Goal: Task Accomplishment & Management: Manage account settings

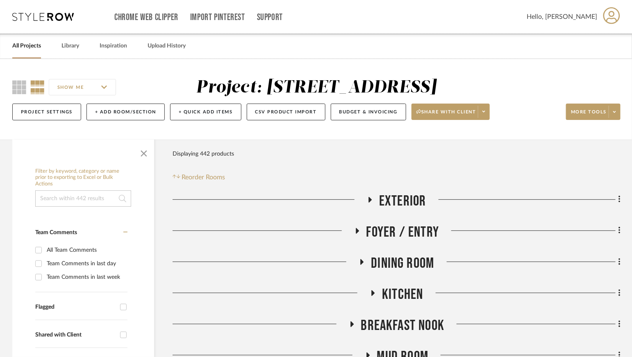
click at [24, 43] on link "All Projects" at bounding box center [26, 46] width 29 height 11
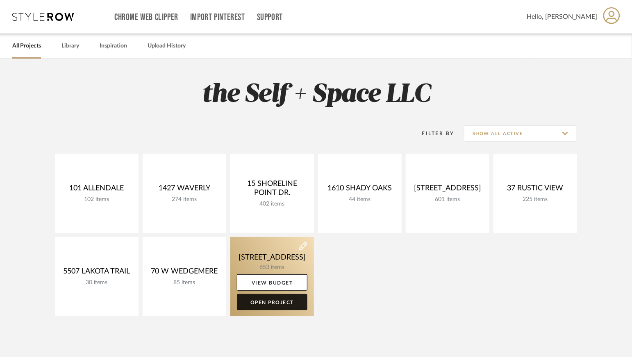
click at [281, 303] on link "Open Project" at bounding box center [272, 302] width 70 height 16
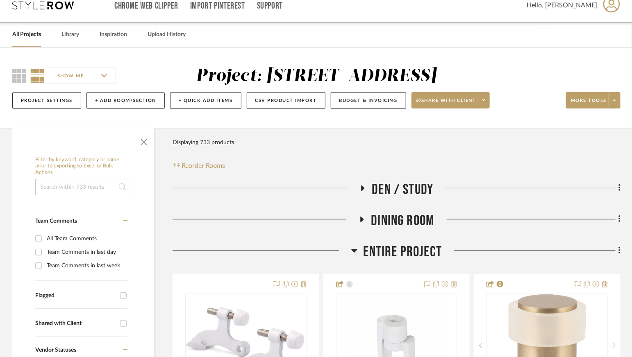
scroll to position [14, 0]
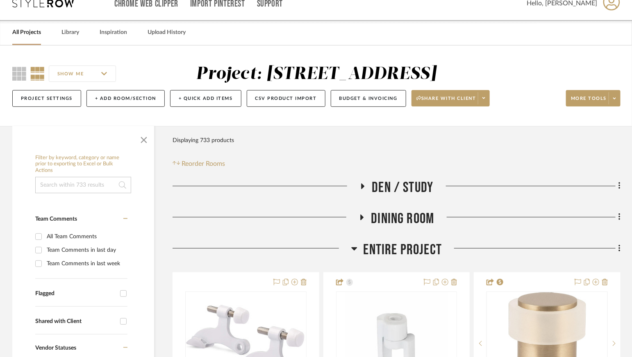
click at [379, 251] on span "Entire Project" at bounding box center [402, 250] width 79 height 18
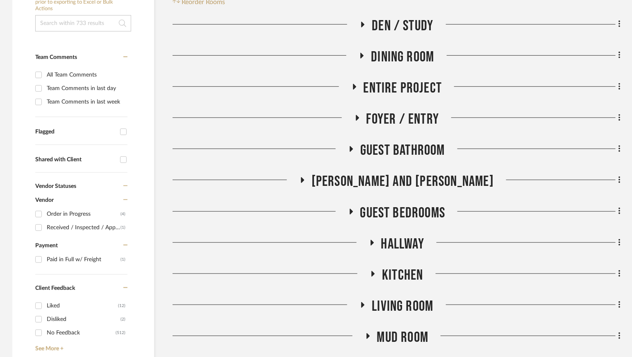
scroll to position [178, 0]
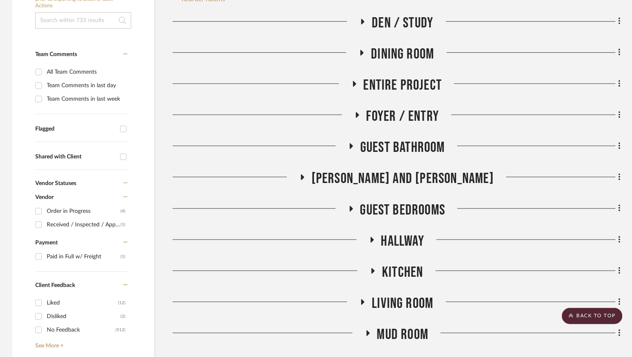
click at [397, 270] on span "Kitchen" at bounding box center [402, 273] width 41 height 18
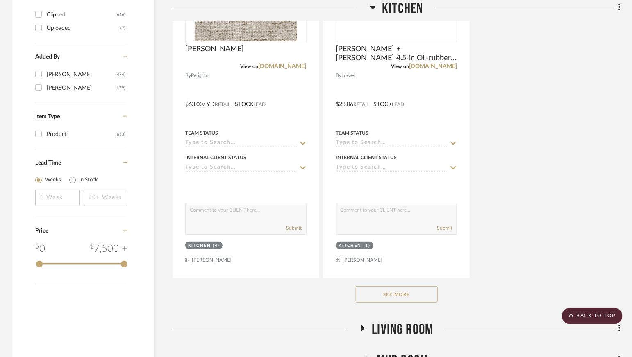
scroll to position [1282, 0]
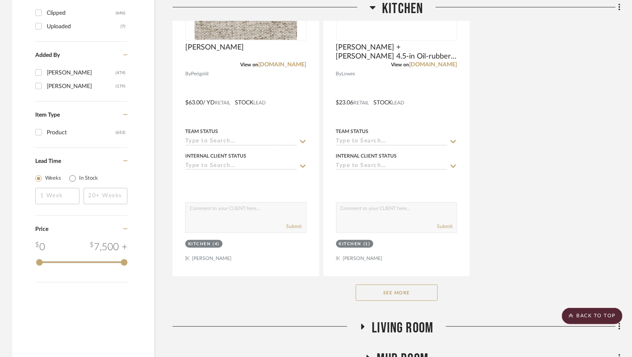
click at [398, 292] on button "See More" at bounding box center [397, 293] width 82 height 16
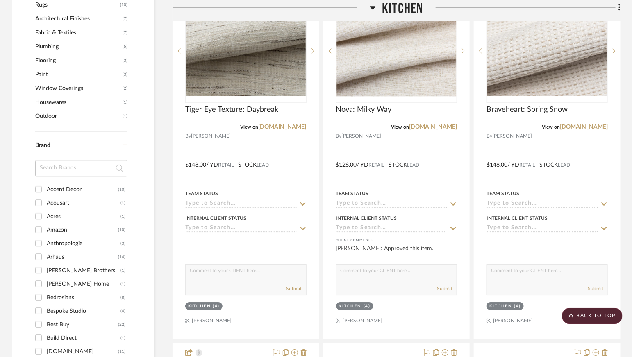
scroll to position [865, 0]
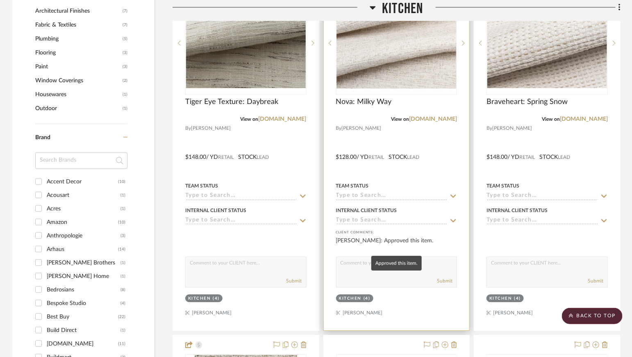
click at [451, 243] on div "[PERSON_NAME]: Approved this item." at bounding box center [396, 245] width 121 height 16
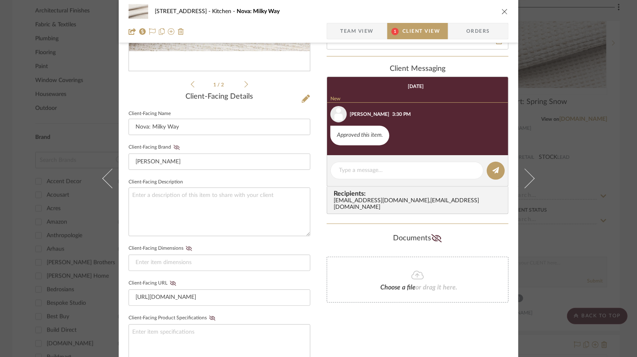
scroll to position [271, 0]
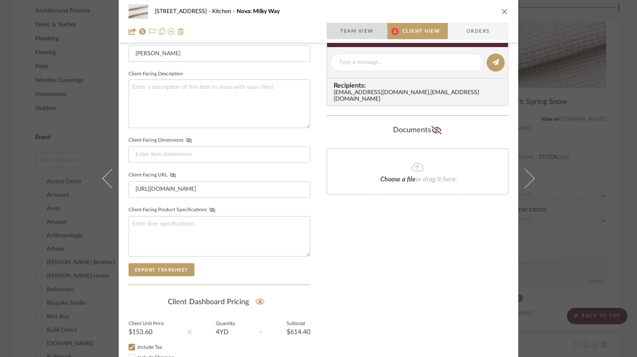
click at [354, 30] on span "Team View" at bounding box center [357, 31] width 34 height 16
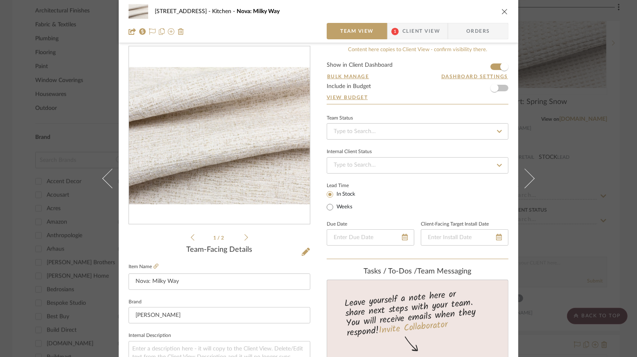
scroll to position [0, 0]
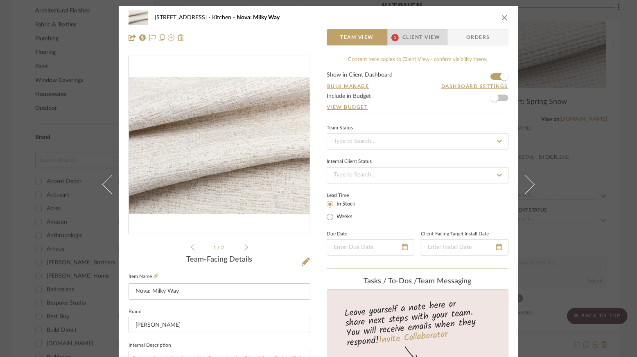
click at [417, 32] on span "Client View" at bounding box center [422, 37] width 38 height 16
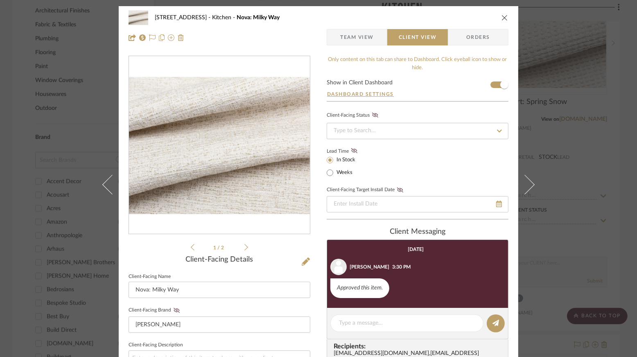
click at [365, 38] on span "Team View" at bounding box center [357, 37] width 34 height 16
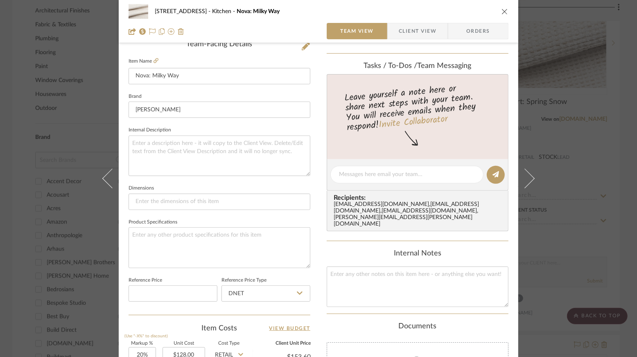
scroll to position [110, 0]
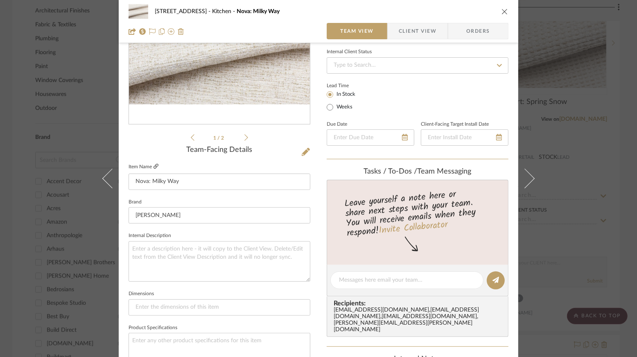
click at [154, 166] on icon at bounding box center [156, 166] width 5 height 5
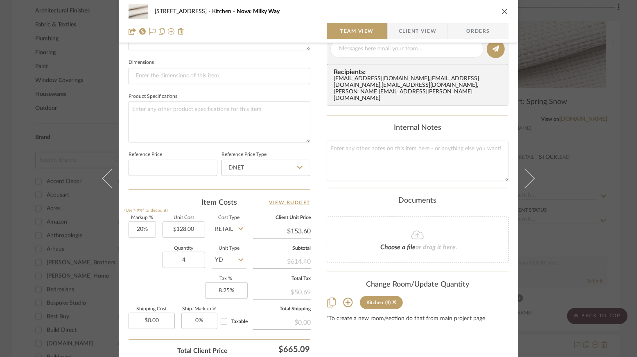
scroll to position [403, 0]
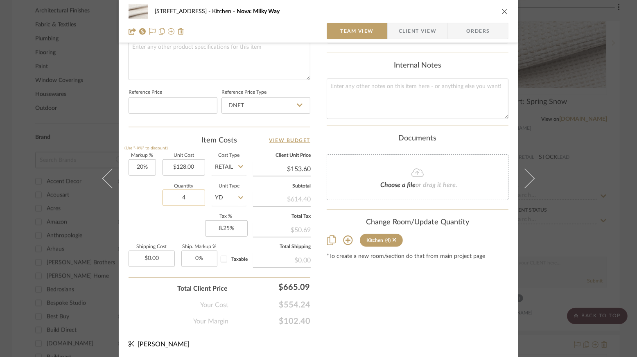
click at [193, 197] on input "4" at bounding box center [184, 198] width 43 height 16
type input "6"
click at [149, 232] on div "Markup % (Use "-X%" to discount) 20% Unit Cost $128.00 Cost Type Retail Client …" at bounding box center [220, 214] width 182 height 120
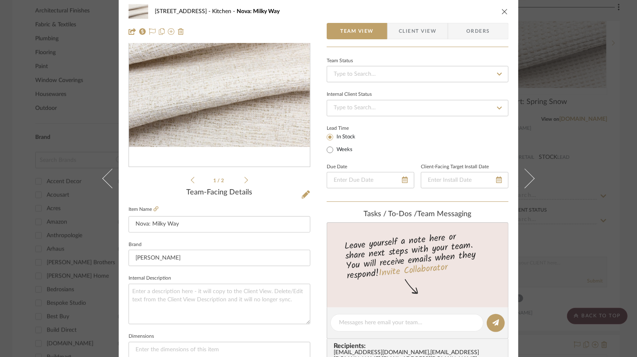
scroll to position [0, 0]
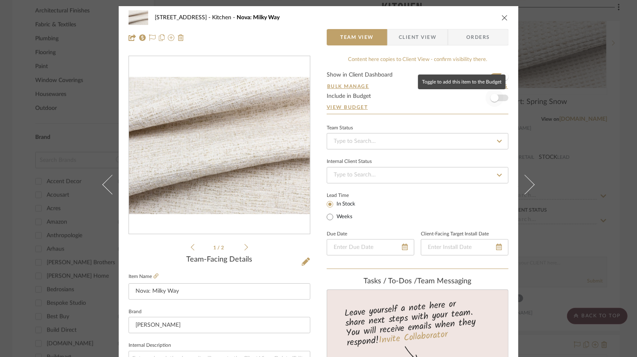
click at [490, 103] on span "button" at bounding box center [495, 98] width 18 height 18
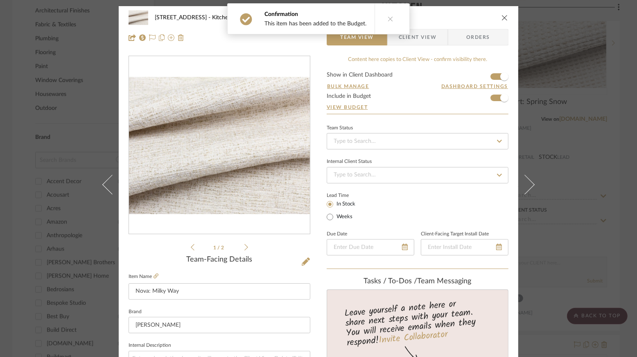
click at [502, 17] on icon "close" at bounding box center [505, 17] width 7 height 7
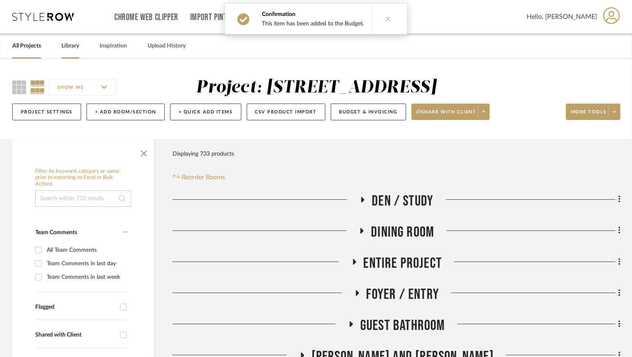
click at [76, 44] on link "Library" at bounding box center [70, 46] width 18 height 11
click at [347, 111] on button "Budget & Invoicing" at bounding box center [368, 112] width 75 height 17
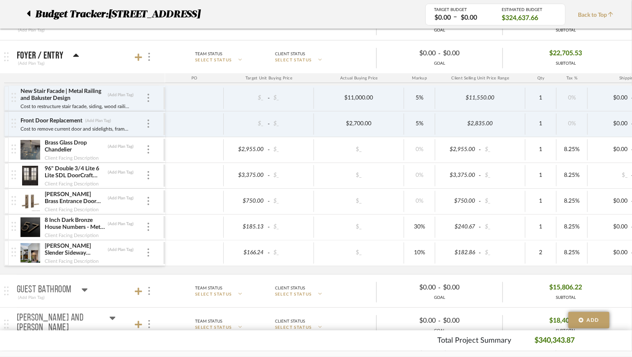
scroll to position [143, 0]
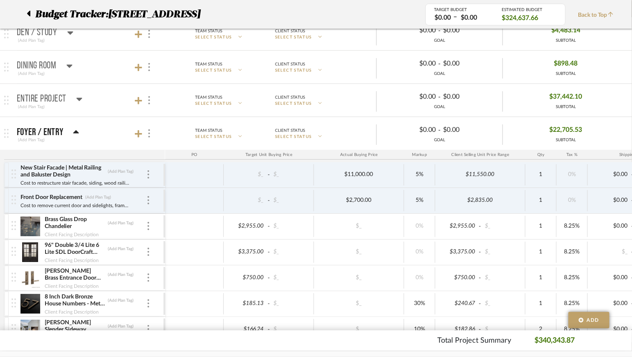
click at [60, 141] on div "(Add Plan Tag)" at bounding box center [48, 139] width 62 height 7
click at [68, 131] on div "Foyer / Entry" at bounding box center [48, 132] width 62 height 10
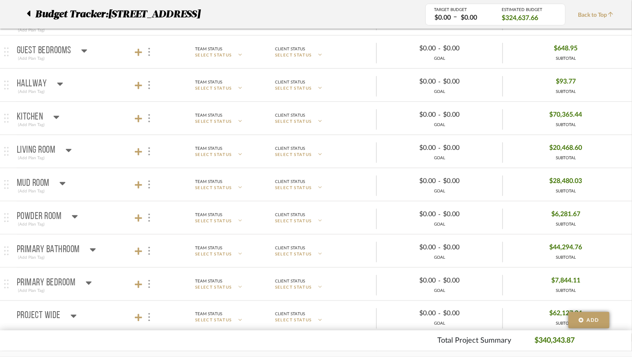
scroll to position [374, 0]
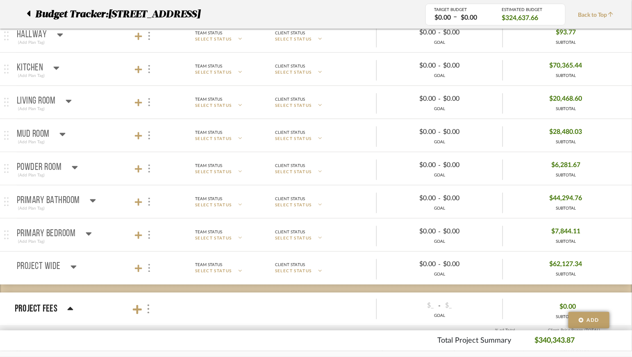
click at [68, 100] on icon at bounding box center [69, 101] width 6 height 3
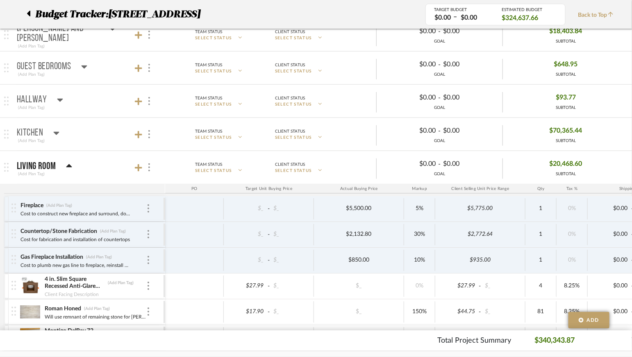
scroll to position [304, 0]
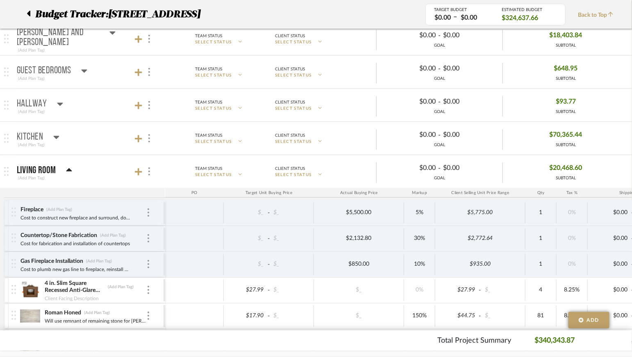
click at [66, 166] on icon at bounding box center [69, 170] width 6 height 10
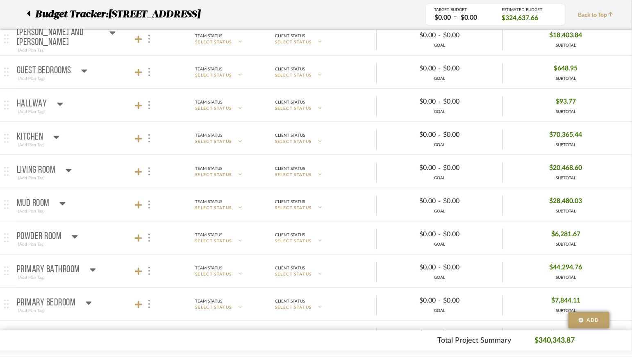
click at [57, 138] on icon at bounding box center [56, 137] width 6 height 10
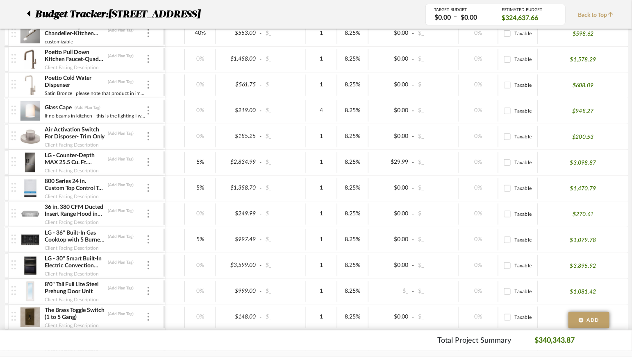
scroll to position [532, 0]
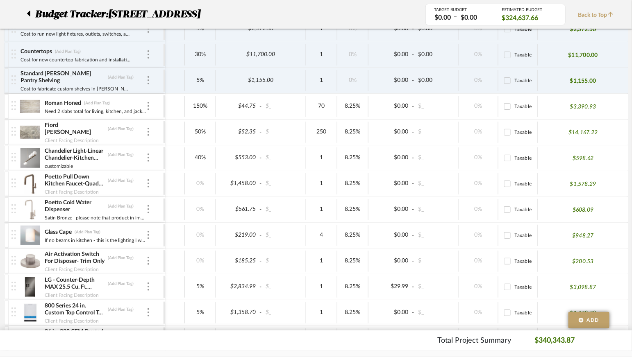
click at [27, 16] on icon at bounding box center [29, 14] width 4 height 10
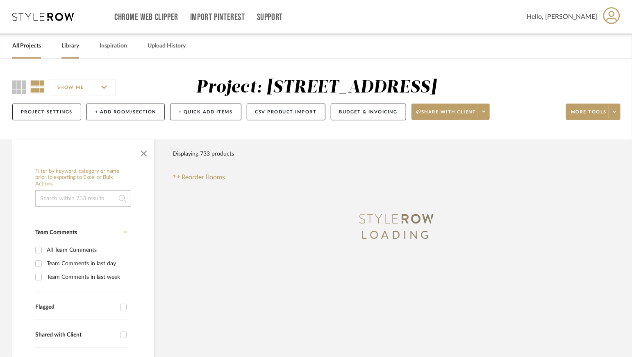
click at [69, 50] on link "Library" at bounding box center [70, 46] width 18 height 11
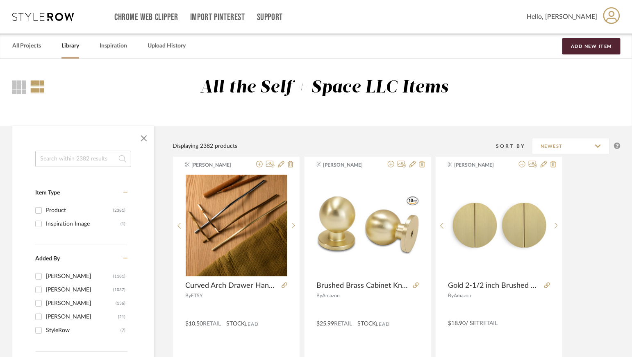
click at [77, 159] on input at bounding box center [83, 159] width 96 height 16
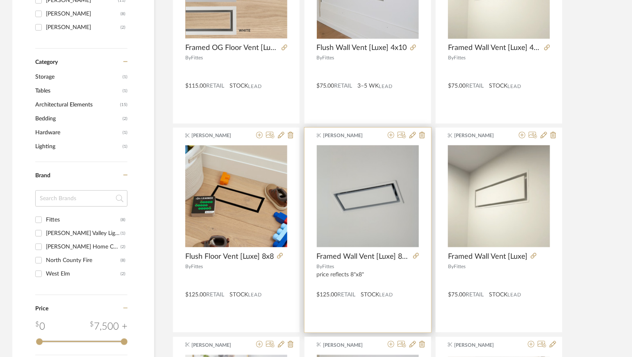
scroll to position [264, 0]
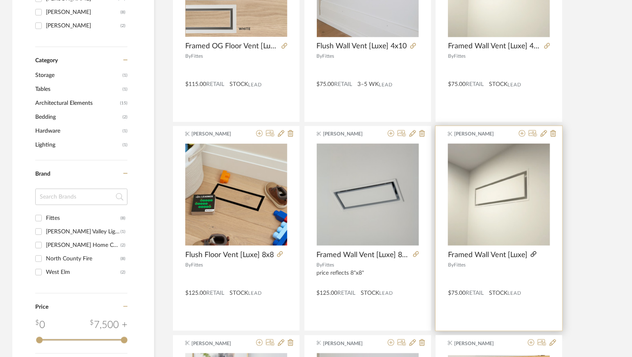
type input "fitte"
click at [533, 252] on icon at bounding box center [533, 254] width 6 height 6
click at [511, 278] on div at bounding box center [499, 277] width 102 height 14
click at [521, 270] on div at bounding box center [499, 277] width 102 height 14
click at [497, 138] on div "[PERSON_NAME] Framed Wall Vent [Luxe] By Fittes $75.00 Retail STOCK Lead" at bounding box center [498, 228] width 127 height 205
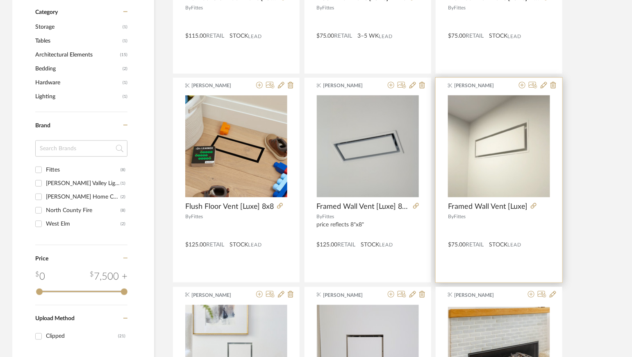
scroll to position [327, 0]
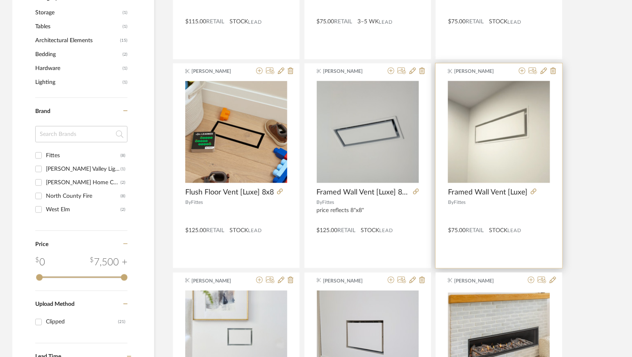
click at [460, 251] on div "[PERSON_NAME] Framed Wall Vent [Luxe] By Fittes $75.00 Retail STOCK Lead" at bounding box center [498, 165] width 127 height 205
click at [473, 208] on div at bounding box center [499, 214] width 102 height 14
click at [485, 192] on span "Framed Wall Vent [Luxe]" at bounding box center [487, 192] width 79 height 9
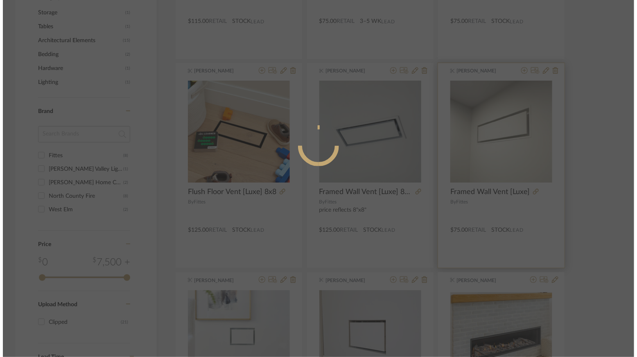
scroll to position [0, 0]
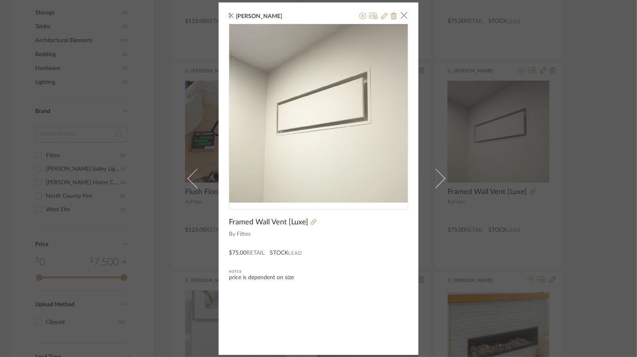
click at [383, 16] on icon at bounding box center [384, 16] width 7 height 7
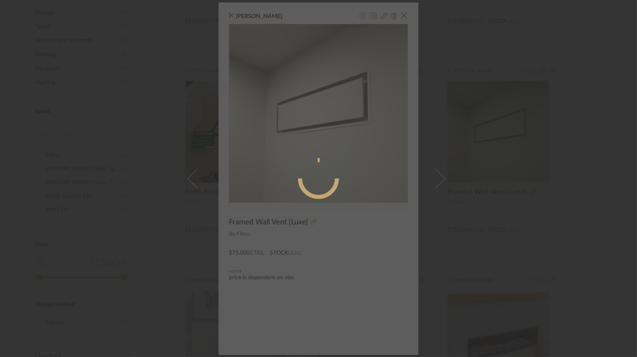
radio input "true"
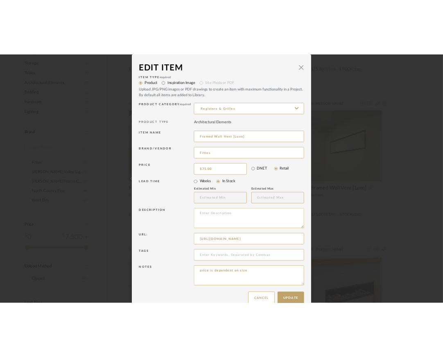
scroll to position [15, 0]
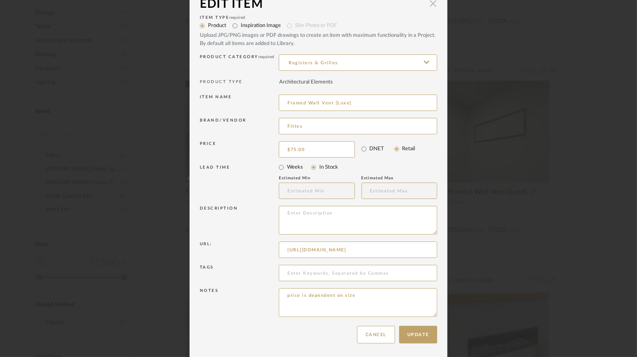
click at [432, 8] on span "button" at bounding box center [433, 3] width 16 height 16
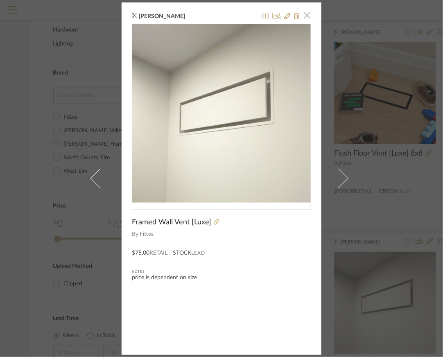
click at [305, 18] on span "button" at bounding box center [307, 15] width 16 height 16
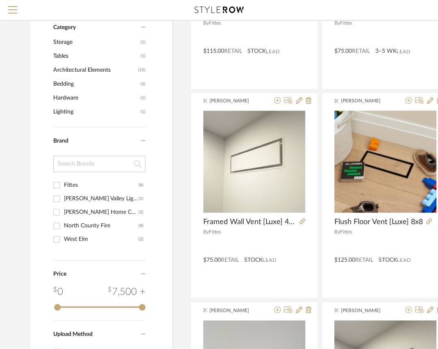
scroll to position [0, 0]
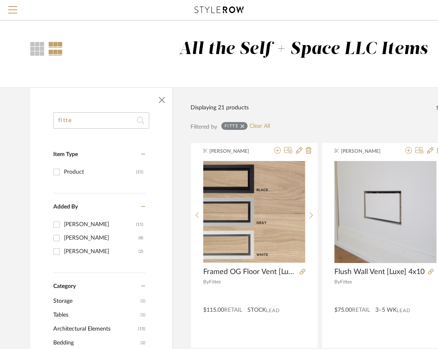
click at [111, 119] on input "fitte" at bounding box center [101, 120] width 96 height 16
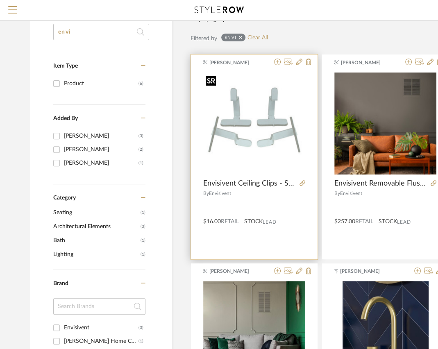
scroll to position [91, 0]
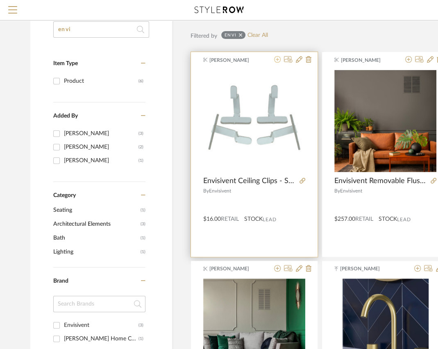
type input "envi"
click at [276, 61] on icon at bounding box center [277, 59] width 7 height 7
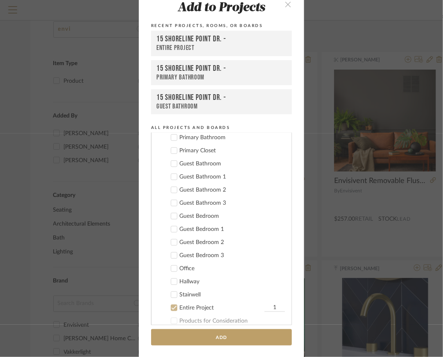
scroll to position [285, 0]
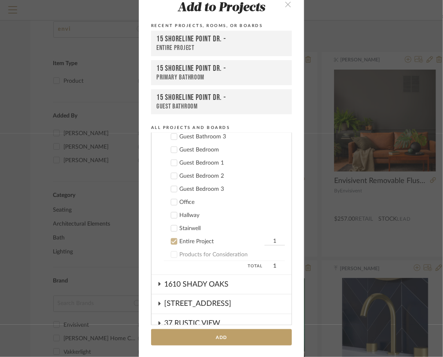
click at [270, 239] on input "1" at bounding box center [275, 242] width 20 height 8
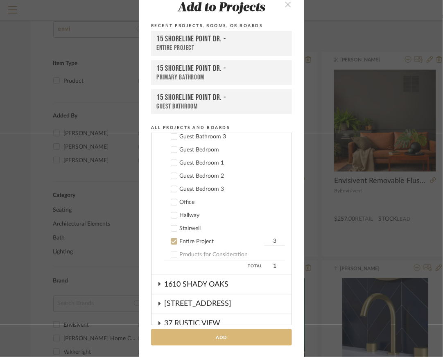
type input "3"
click at [226, 336] on button "Add" at bounding box center [221, 337] width 141 height 17
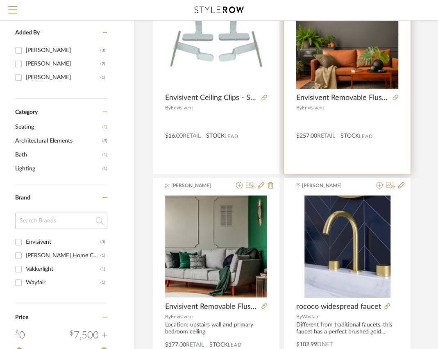
scroll to position [175, 38]
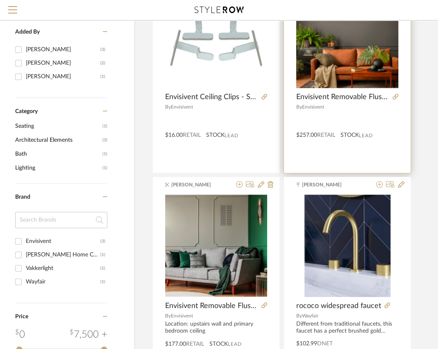
click at [381, 109] on div "By Envisivent" at bounding box center [347, 107] width 102 height 6
click at [362, 152] on div "[PERSON_NAME] Envisivent Removable Flush Mount Air Return, 20" x 20" (Drywall O…" at bounding box center [347, 70] width 127 height 205
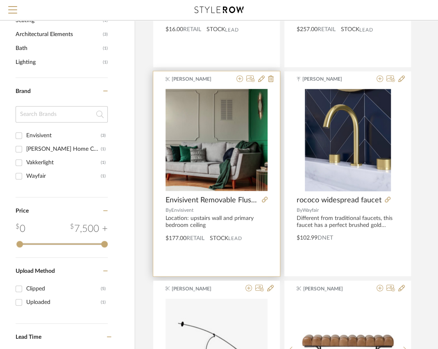
scroll to position [0, 38]
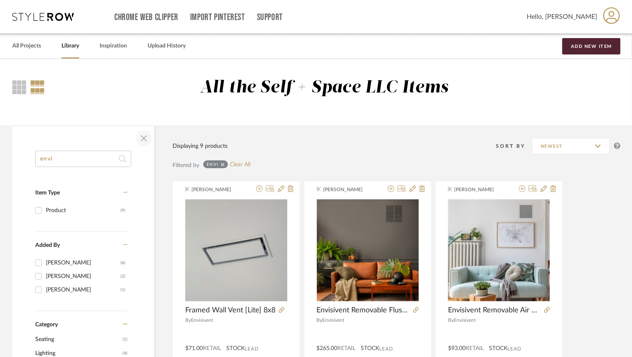
click at [147, 137] on span "button" at bounding box center [144, 139] width 20 height 20
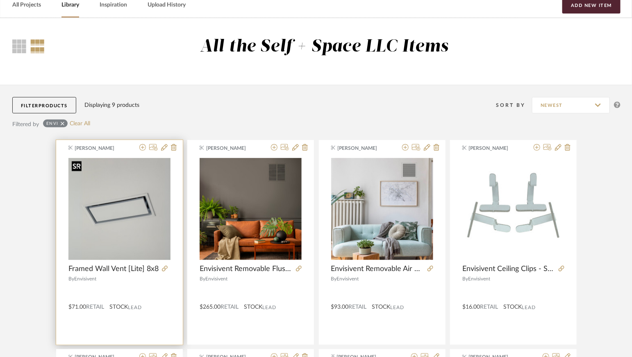
scroll to position [57, 0]
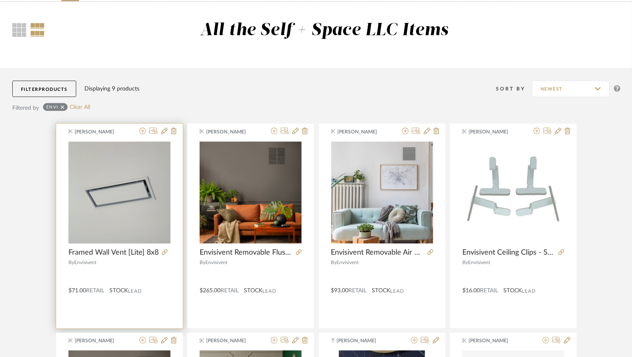
click at [149, 262] on div "By Envisivent" at bounding box center [119, 263] width 102 height 6
click at [163, 131] on icon at bounding box center [164, 131] width 7 height 7
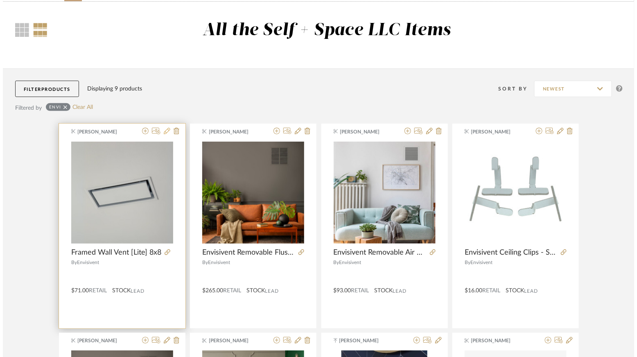
scroll to position [0, 0]
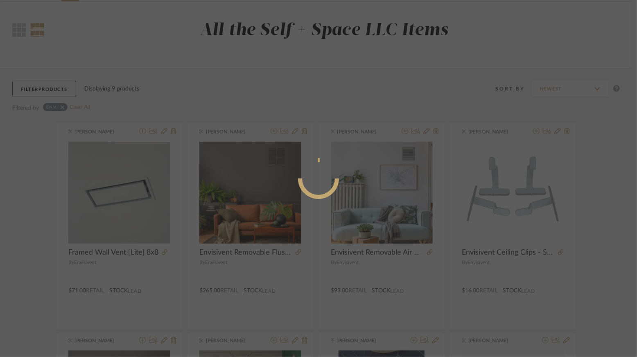
radio input "true"
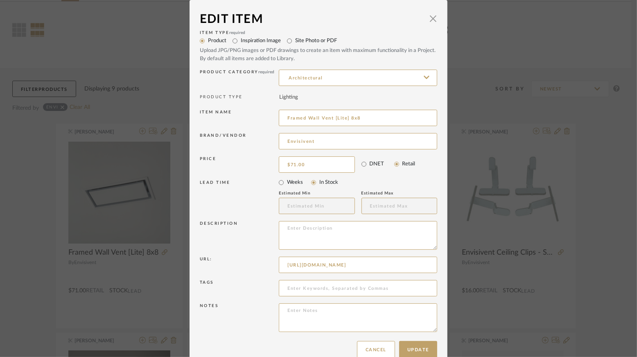
scroll to position [15, 0]
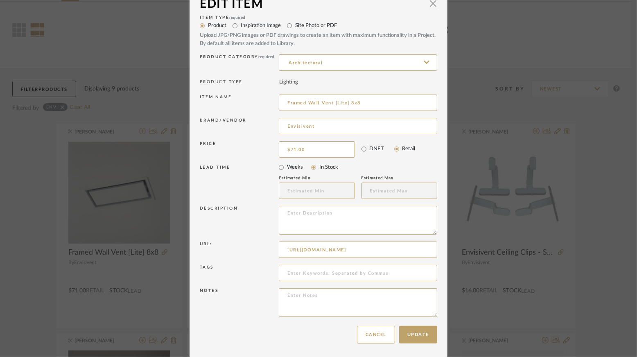
click at [313, 119] on input "Envisivent" at bounding box center [358, 126] width 159 height 16
click at [313, 126] on input "Envisivent" at bounding box center [358, 126] width 159 height 16
type input "f"
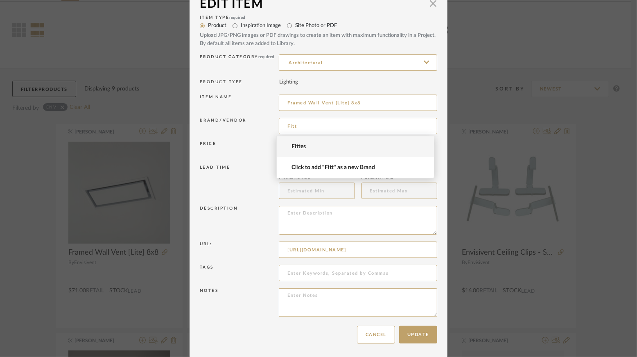
click at [309, 149] on span "Fittes" at bounding box center [359, 146] width 134 height 7
type input "Fittes"
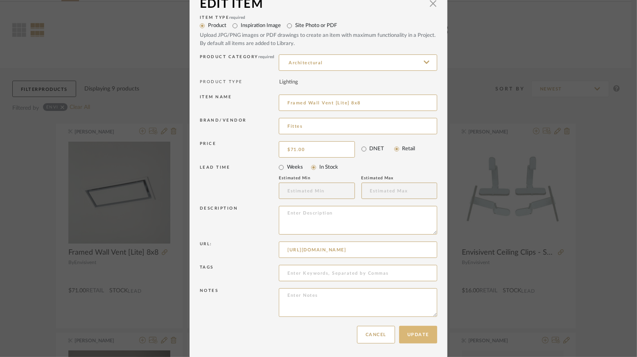
click at [417, 331] on button "Update" at bounding box center [418, 335] width 38 height 18
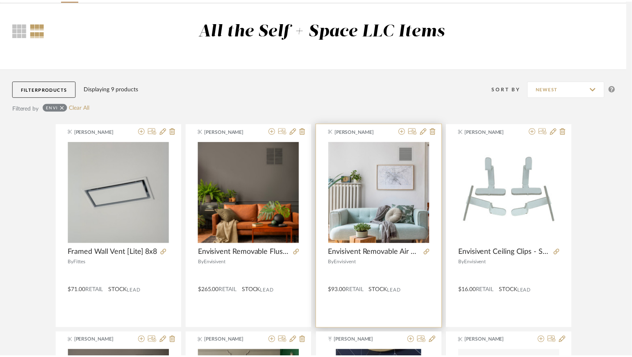
scroll to position [57, 0]
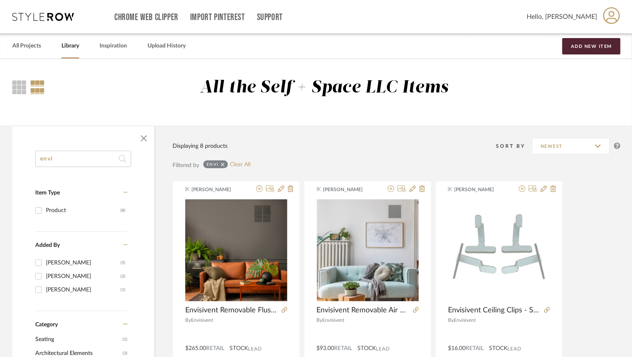
click at [222, 165] on icon at bounding box center [223, 165] width 4 height 4
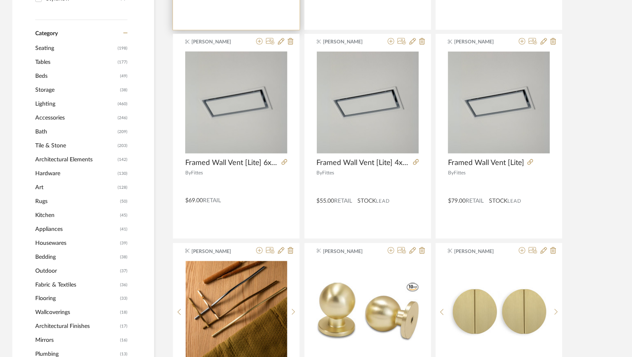
scroll to position [333, 0]
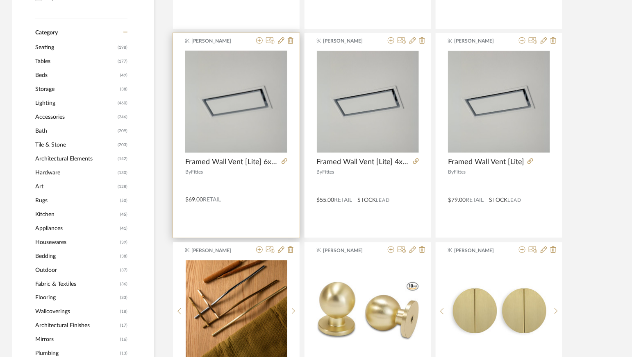
click at [267, 185] on div at bounding box center [236, 184] width 102 height 14
click at [249, 208] on div "[PERSON_NAME] Framed Wall Vent [Lite] 6x12 By Fittes $69.00 Retail" at bounding box center [236, 135] width 127 height 205
click at [281, 43] on icon at bounding box center [281, 40] width 7 height 7
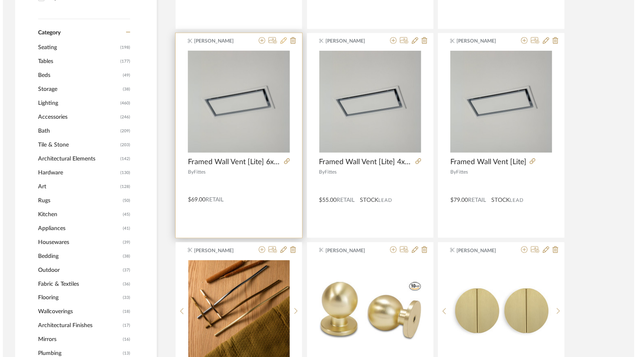
scroll to position [0, 0]
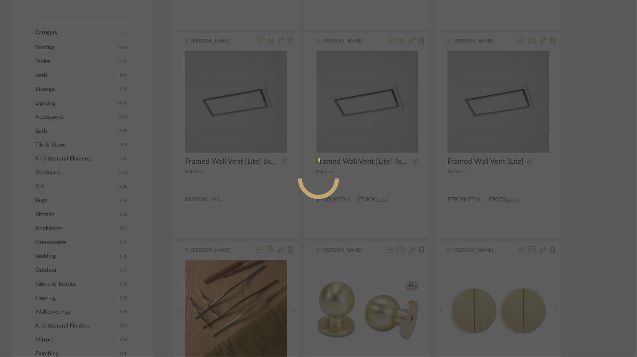
radio input "true"
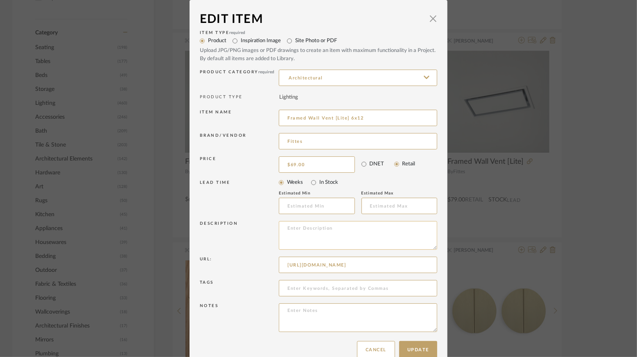
scroll to position [15, 0]
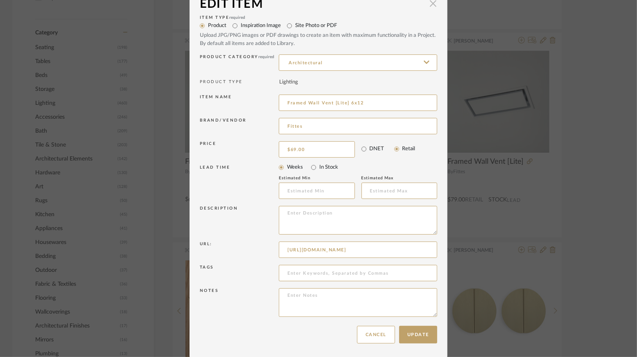
click at [428, 4] on span "button" at bounding box center [433, 3] width 16 height 16
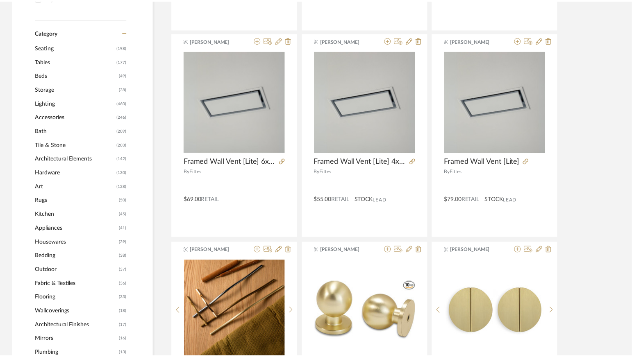
scroll to position [333, 0]
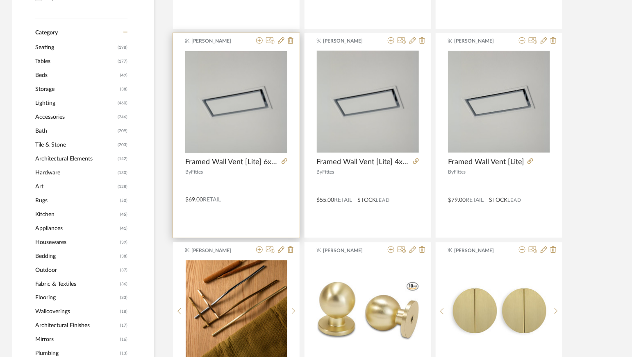
click at [255, 203] on div "$69.00 Retail" at bounding box center [236, 198] width 127 height 11
click at [263, 122] on img "0" at bounding box center [236, 102] width 102 height 102
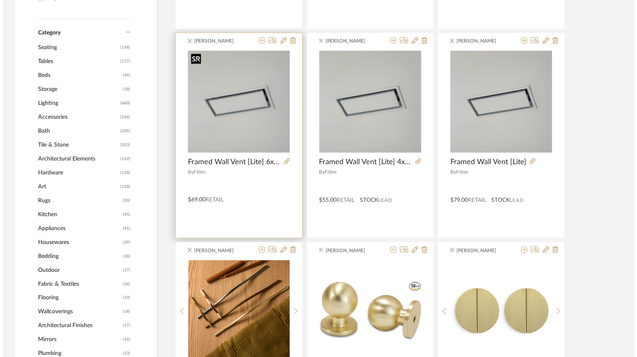
scroll to position [0, 0]
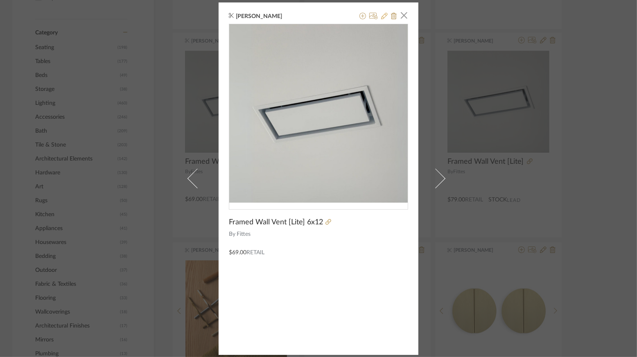
click at [383, 14] on icon at bounding box center [384, 16] width 7 height 7
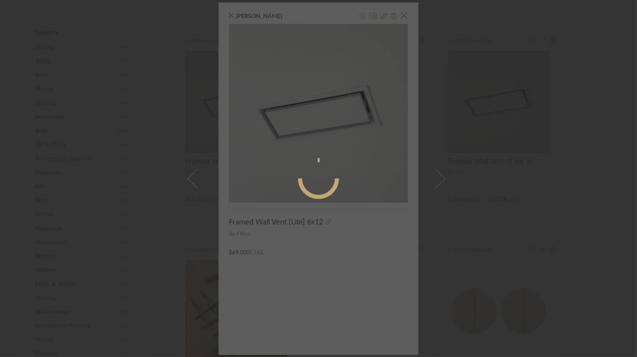
radio input "true"
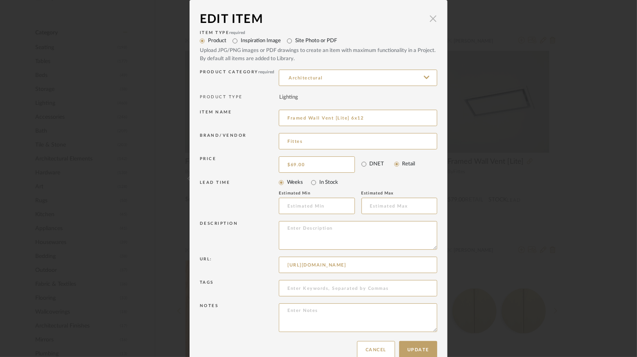
click at [434, 20] on span "button" at bounding box center [433, 18] width 16 height 16
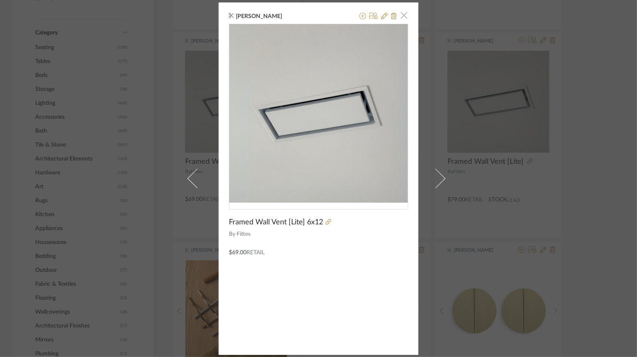
click at [399, 14] on span "button" at bounding box center [404, 15] width 16 height 16
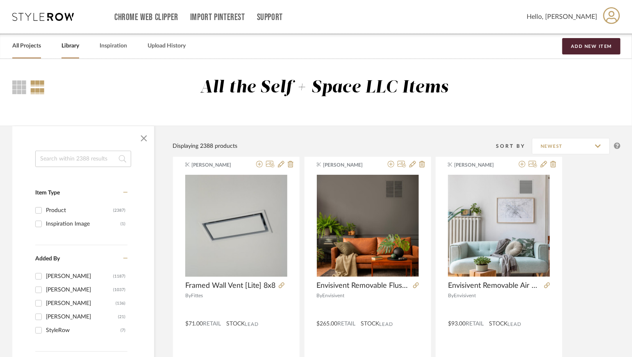
click at [33, 43] on link "All Projects" at bounding box center [26, 46] width 29 height 11
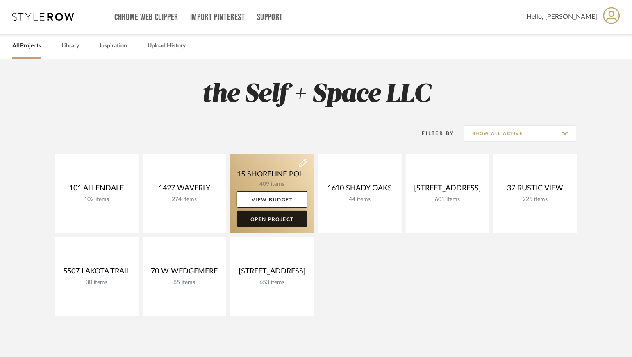
click at [277, 220] on link "Open Project" at bounding box center [272, 219] width 70 height 16
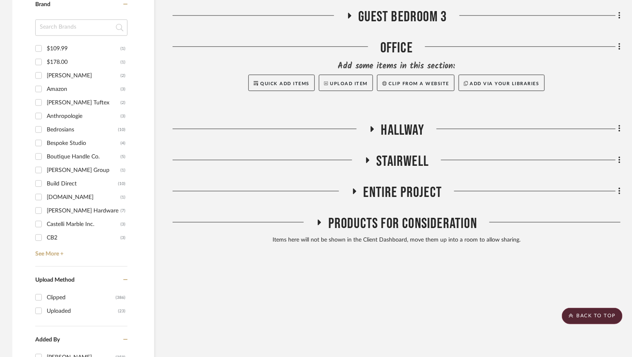
scroll to position [885, 0]
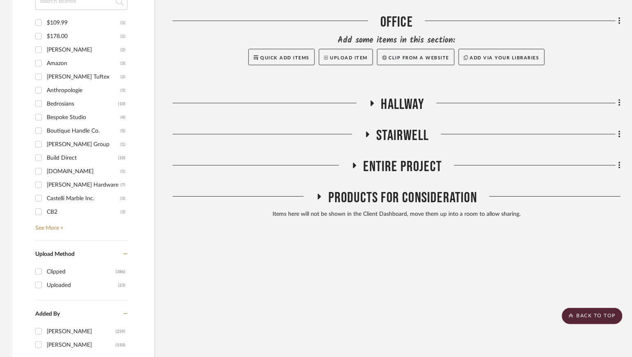
click at [421, 160] on span "Entire Project" at bounding box center [402, 167] width 79 height 18
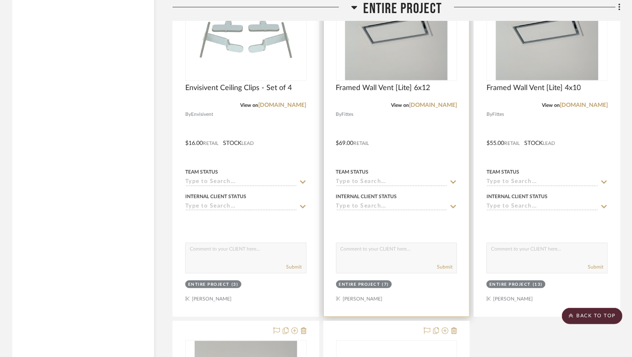
scroll to position [1484, 0]
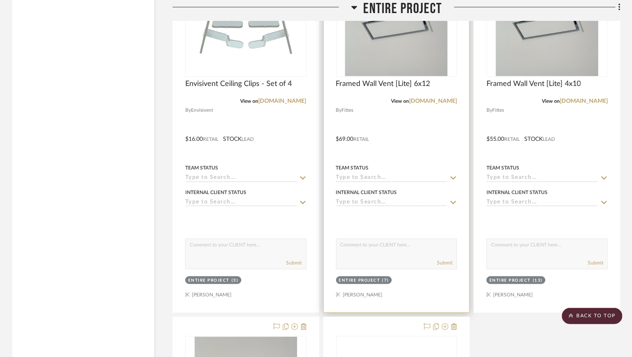
click at [421, 281] on div "Entire Project (7)" at bounding box center [396, 281] width 123 height 11
click at [410, 299] on div at bounding box center [397, 133] width 146 height 358
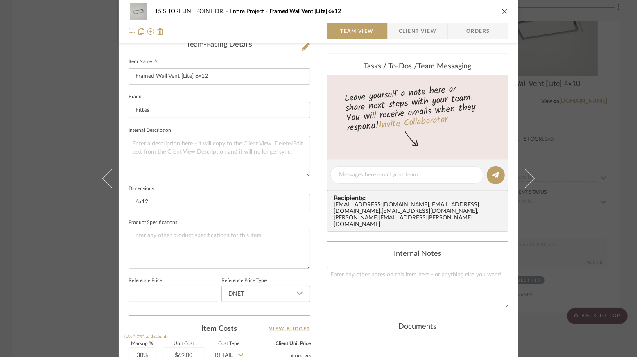
scroll to position [403, 0]
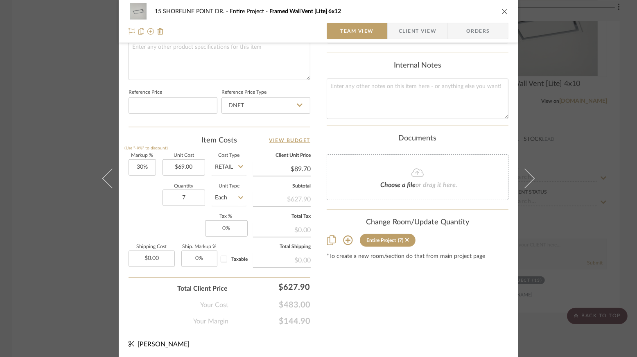
click at [345, 236] on icon at bounding box center [347, 240] width 9 height 9
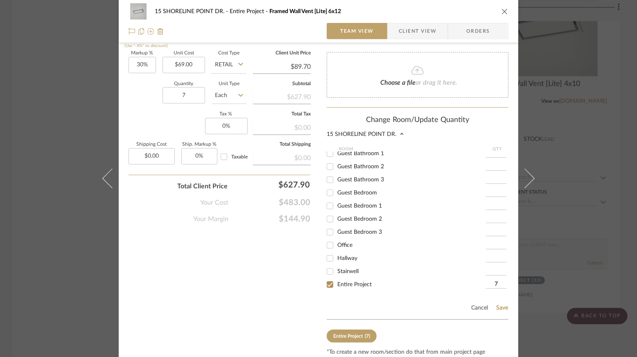
scroll to position [522, 0]
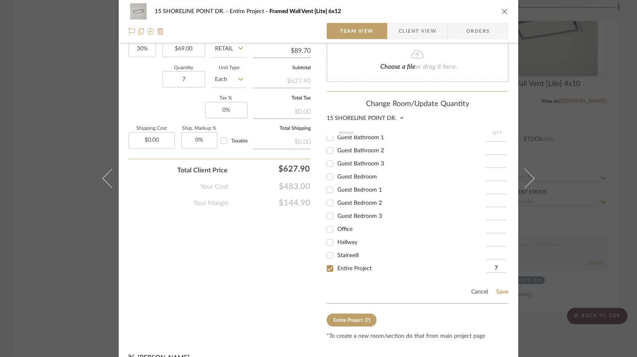
click at [494, 265] on input "7" at bounding box center [496, 269] width 20 height 8
type input "14"
click at [499, 289] on button "Save" at bounding box center [502, 292] width 13 height 7
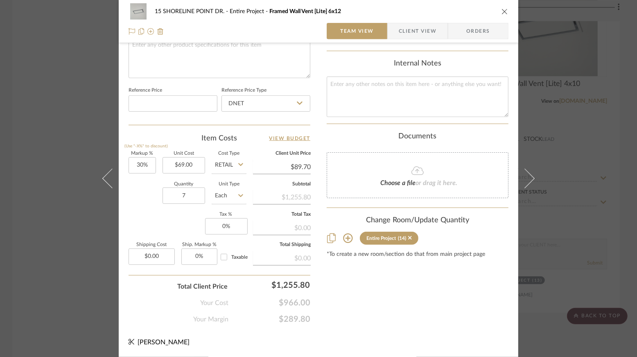
type input "14"
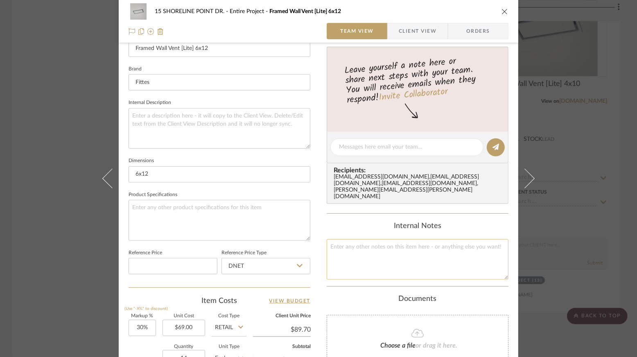
scroll to position [0, 0]
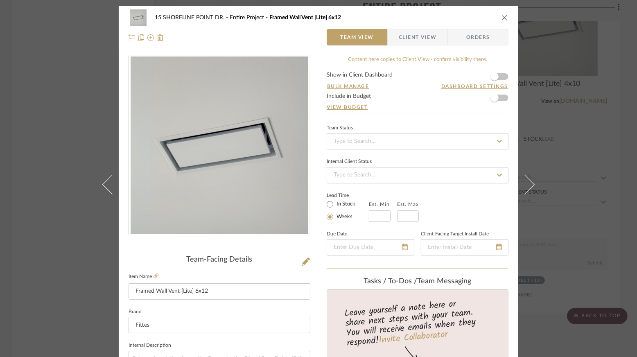
click at [504, 16] on icon "close" at bounding box center [505, 17] width 7 height 7
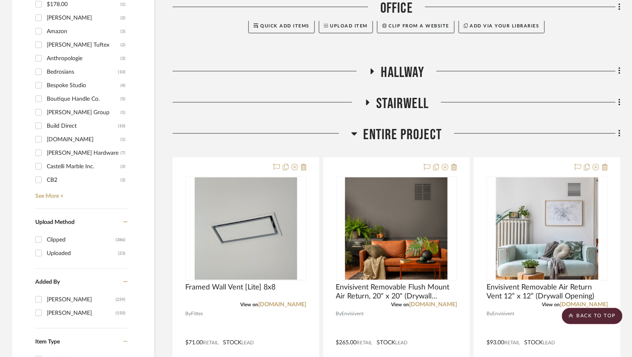
scroll to position [690, 0]
